Goal: Transaction & Acquisition: Download file/media

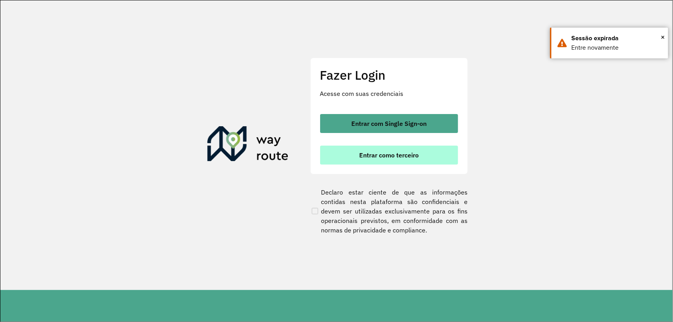
click at [361, 153] on span "Entrar como terceiro" at bounding box center [389, 155] width 60 height 6
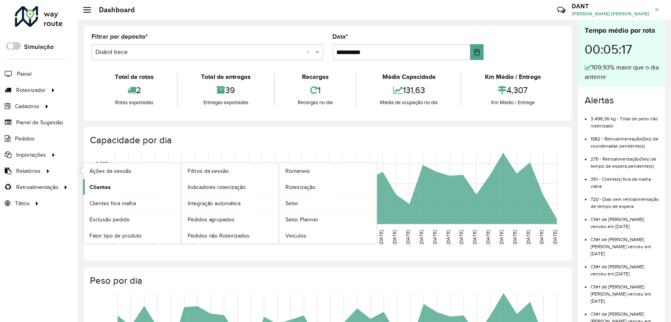
click at [103, 189] on span "Clientes" at bounding box center [100, 187] width 21 height 8
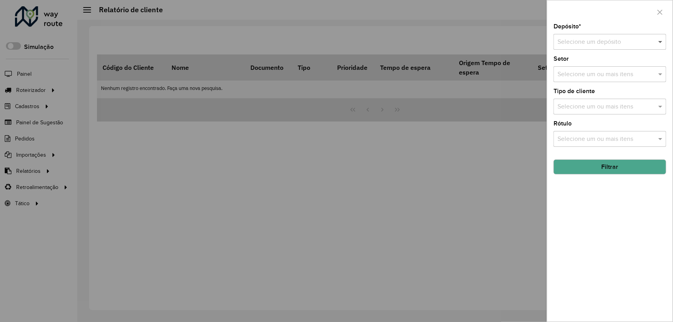
click at [659, 42] on span at bounding box center [662, 41] width 10 height 9
click at [597, 65] on div "Diskol Irece" at bounding box center [610, 64] width 112 height 13
click at [629, 166] on button "Filtrar" at bounding box center [610, 166] width 113 height 15
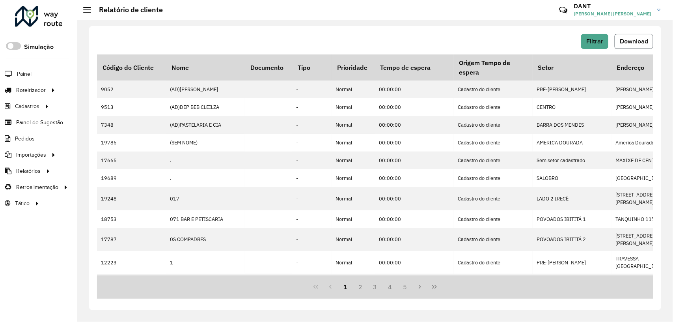
click at [640, 46] on button "Download" at bounding box center [634, 41] width 39 height 15
click at [599, 41] on span "Filtrar" at bounding box center [594, 41] width 17 height 7
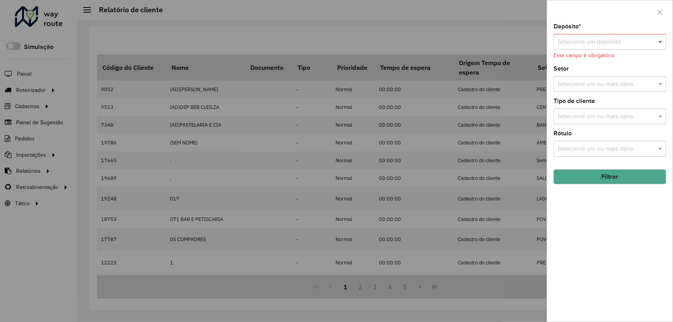
click at [663, 39] on span at bounding box center [662, 41] width 10 height 9
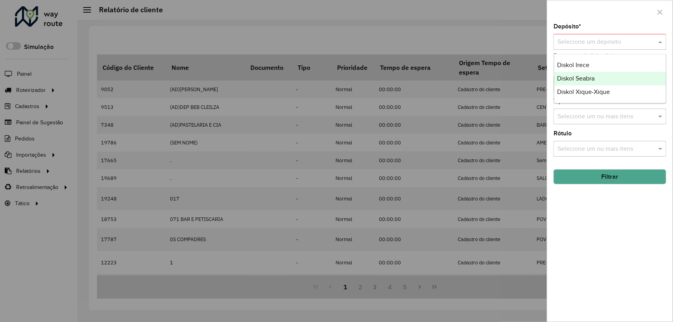
click at [616, 78] on div "Diskol Seabra" at bounding box center [610, 78] width 112 height 13
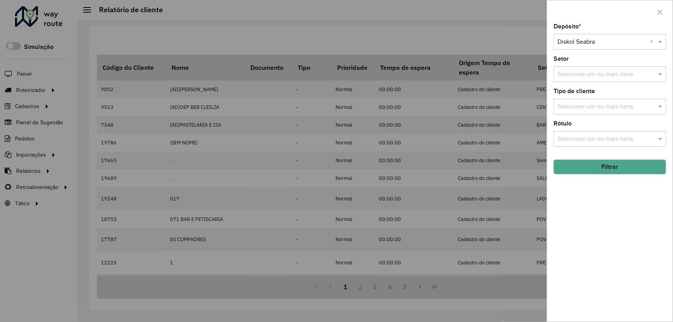
click at [635, 170] on button "Filtrar" at bounding box center [610, 166] width 113 height 15
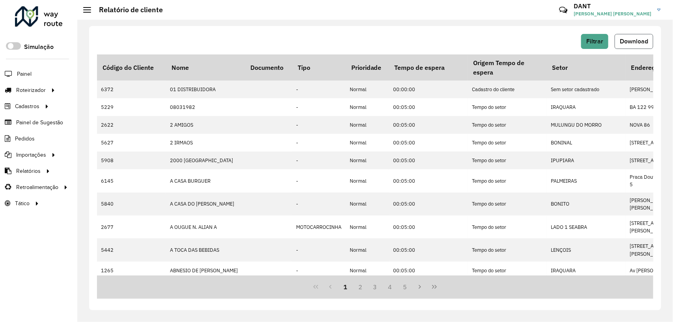
click at [633, 36] on button "Download" at bounding box center [634, 41] width 39 height 15
click at [601, 43] on span "Filtrar" at bounding box center [594, 41] width 17 height 7
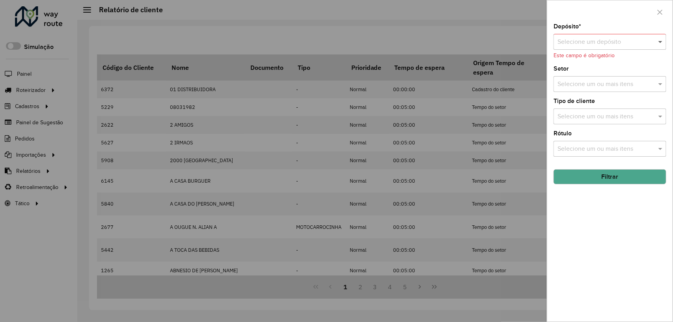
click at [664, 40] on span at bounding box center [662, 41] width 10 height 9
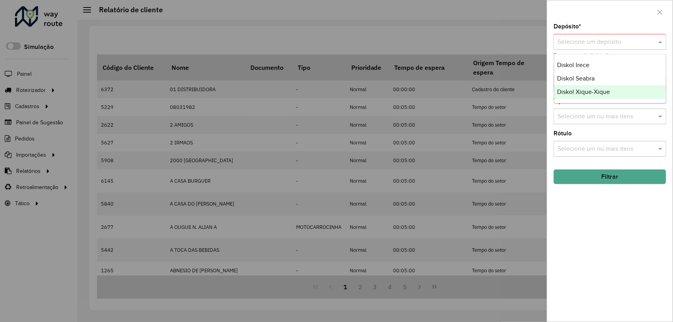
click at [643, 93] on div "Diskol Xique-Xique" at bounding box center [610, 91] width 112 height 13
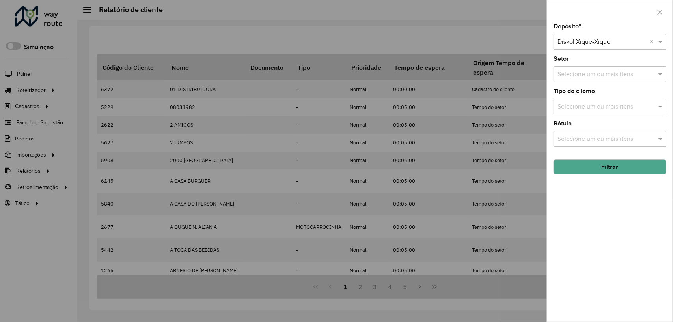
click at [621, 171] on button "Filtrar" at bounding box center [610, 166] width 113 height 15
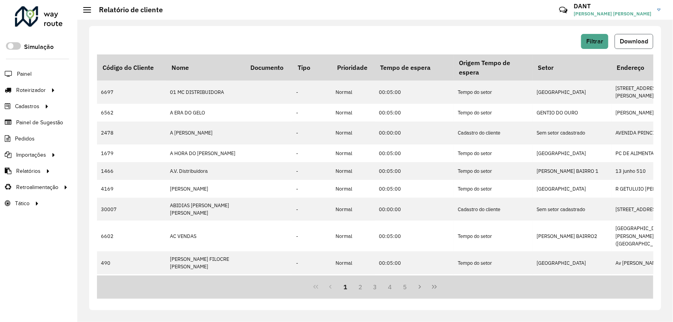
click at [632, 37] on button "Download" at bounding box center [634, 41] width 39 height 15
